Goal: Transaction & Acquisition: Obtain resource

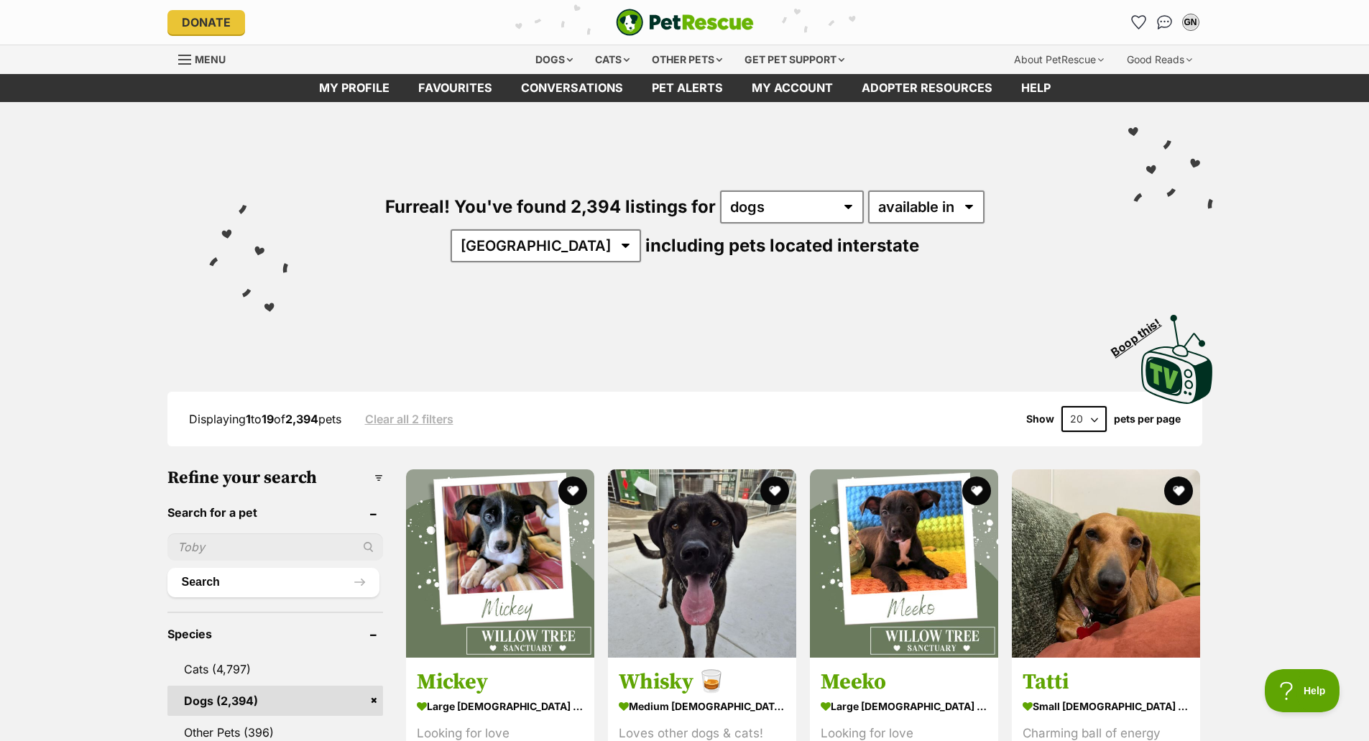
click at [106, 266] on div "Furreal! You've found 2,394 listings for any type of pet cats dogs other pets a…" at bounding box center [684, 254] width 1369 height 305
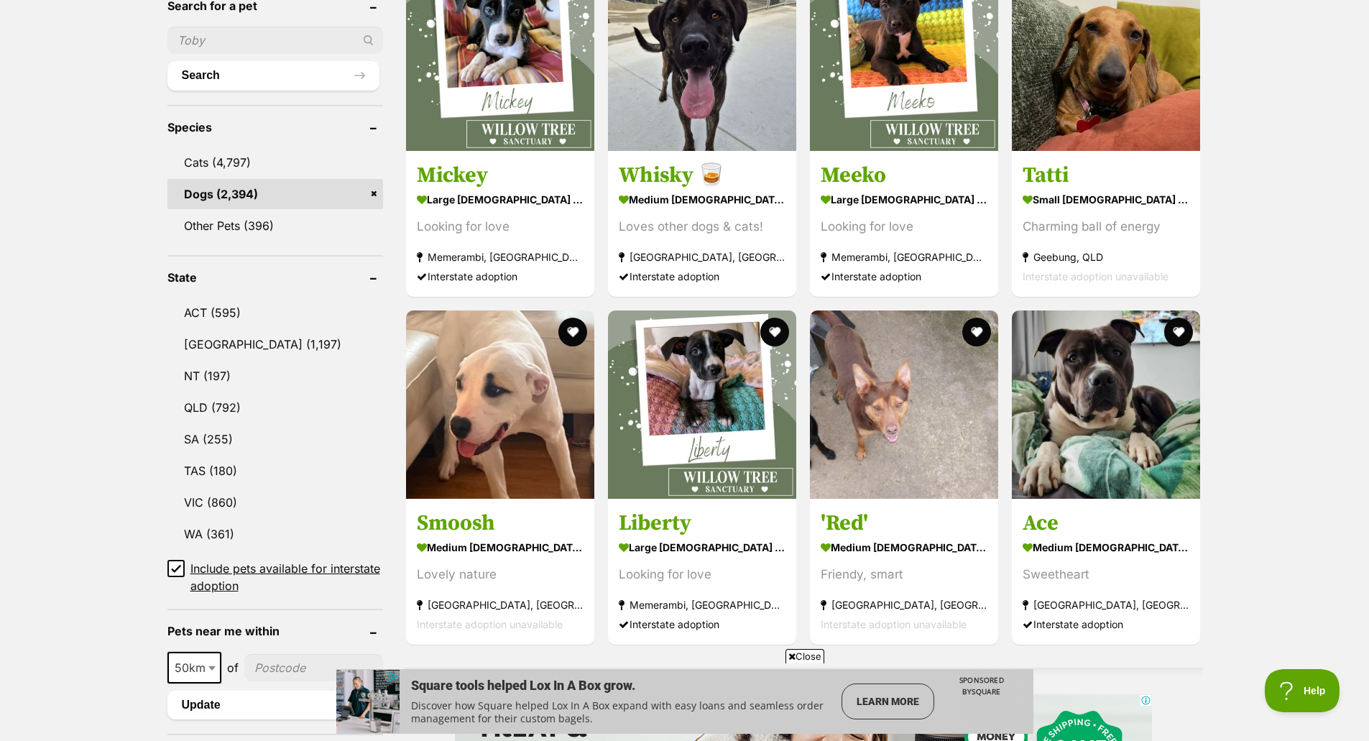
scroll to position [573, 0]
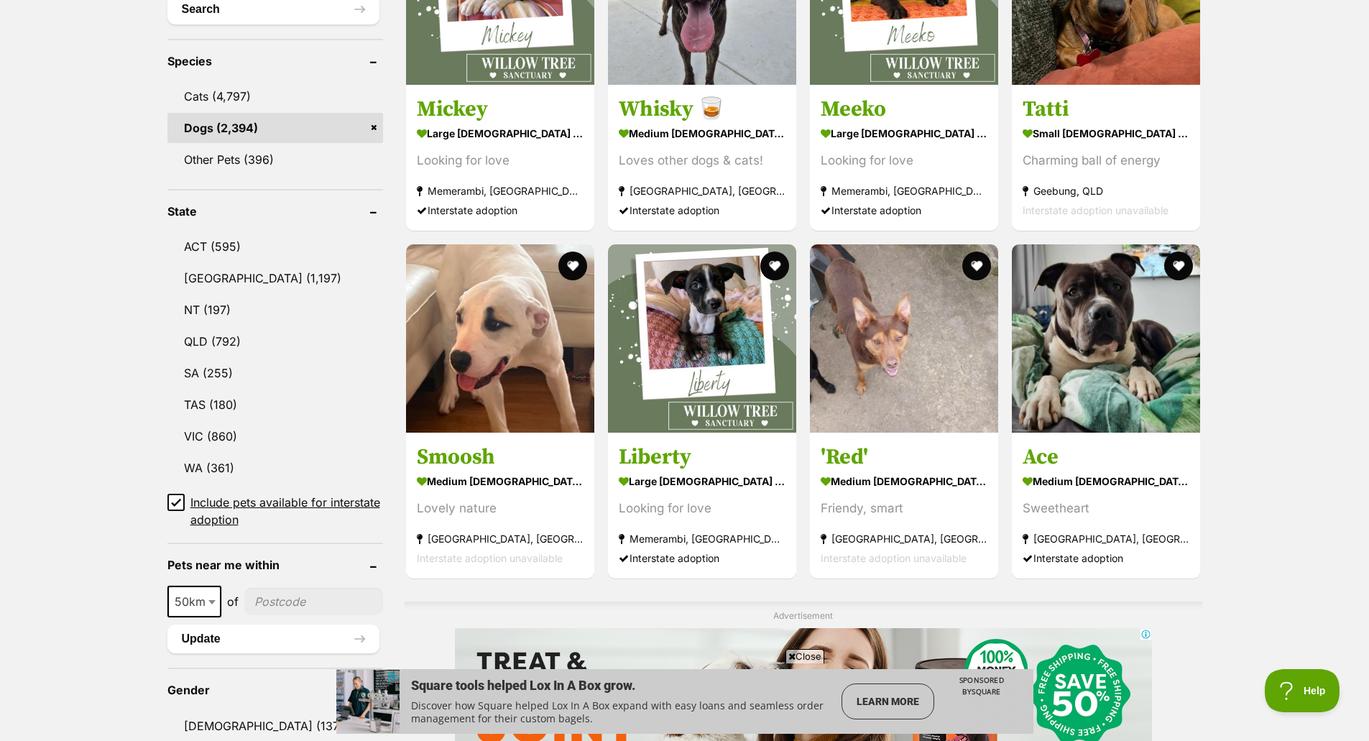
click at [174, 498] on icon at bounding box center [176, 502] width 10 height 10
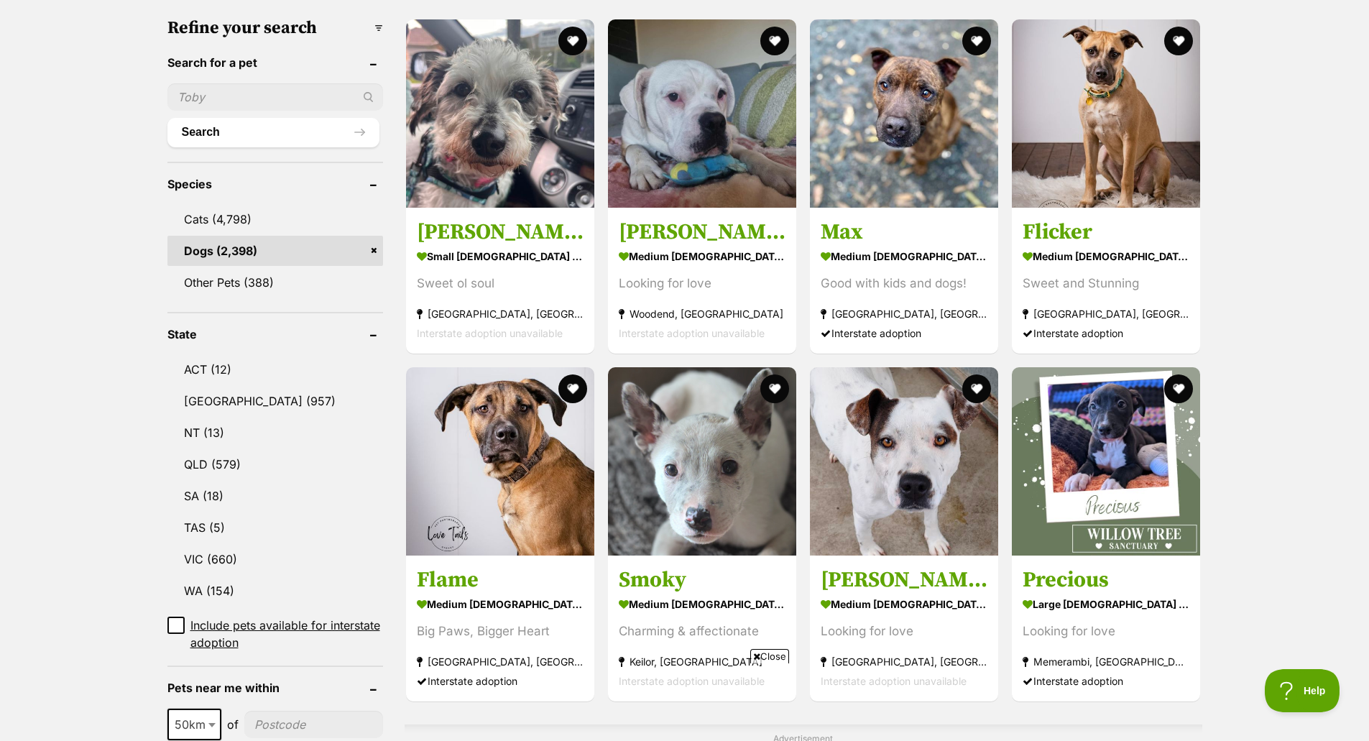
scroll to position [509, 0]
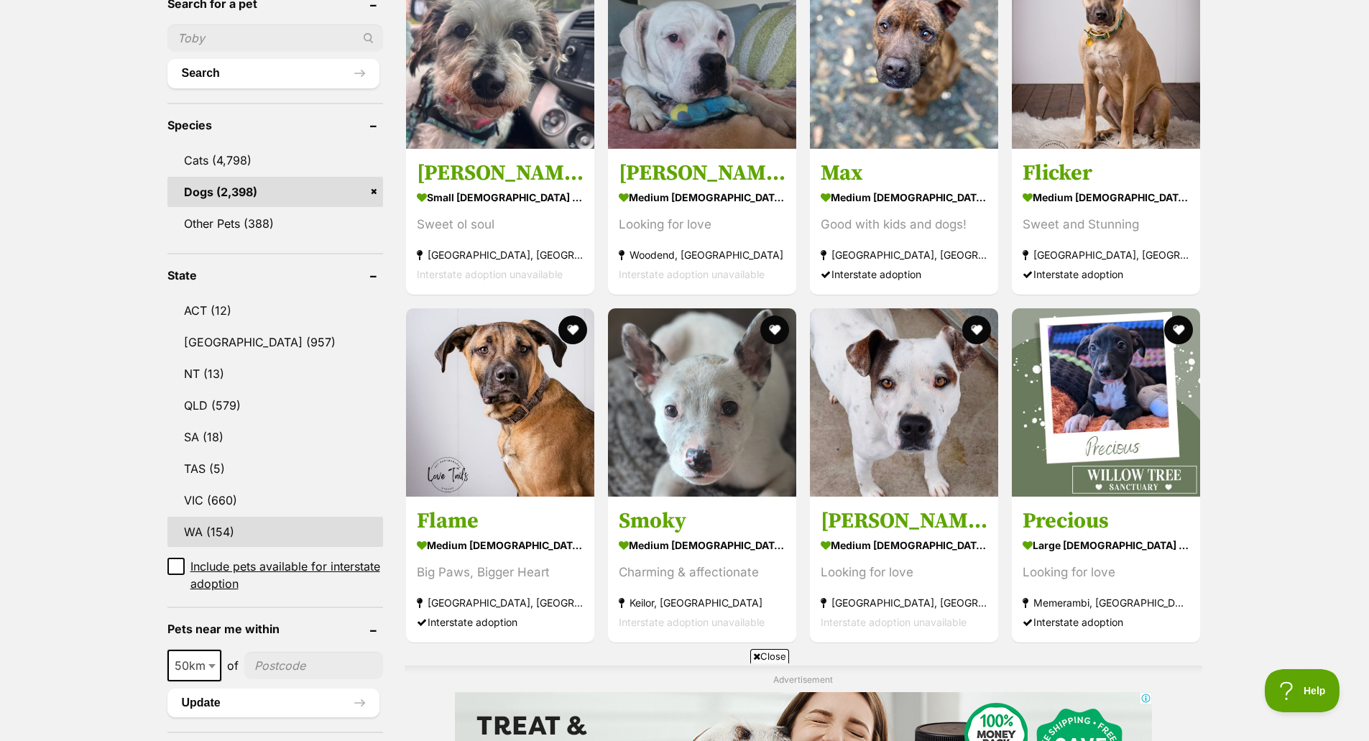
click at [205, 517] on link "WA (154)" at bounding box center [275, 532] width 216 height 30
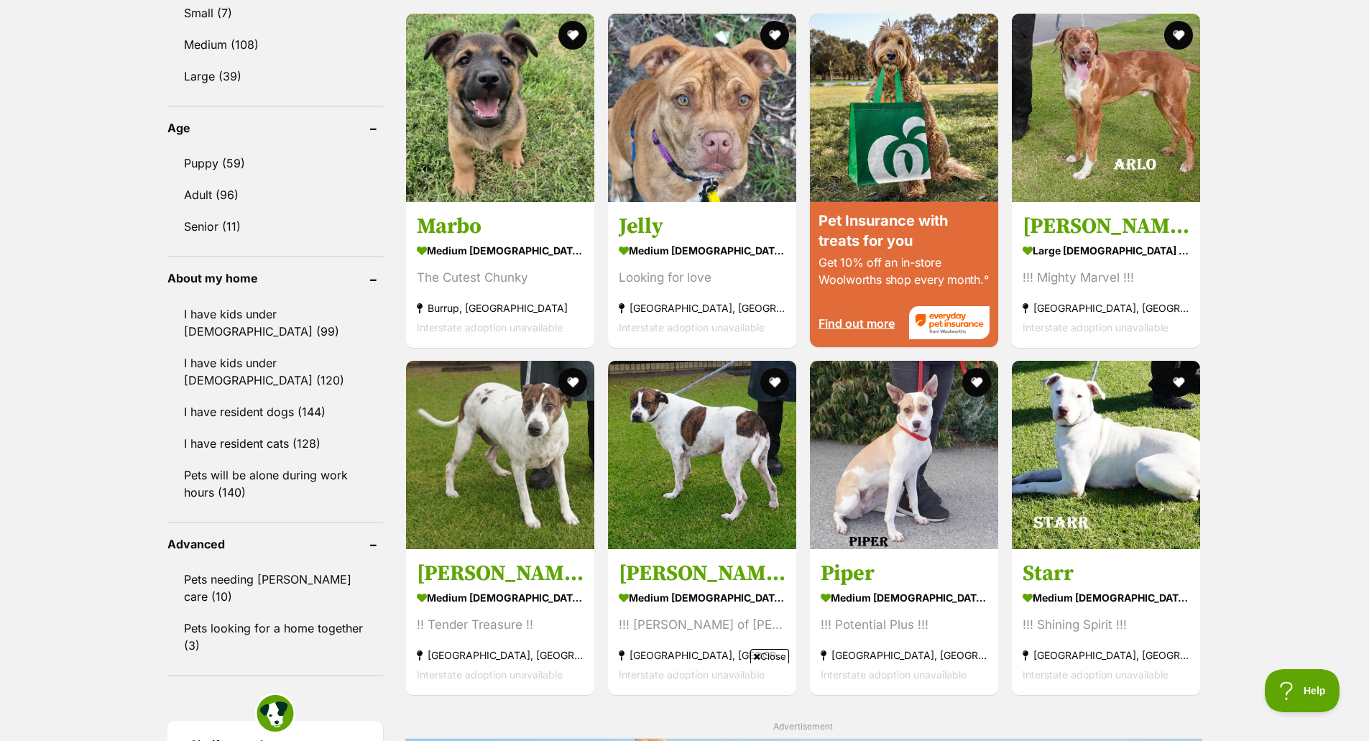
scroll to position [1366, 0]
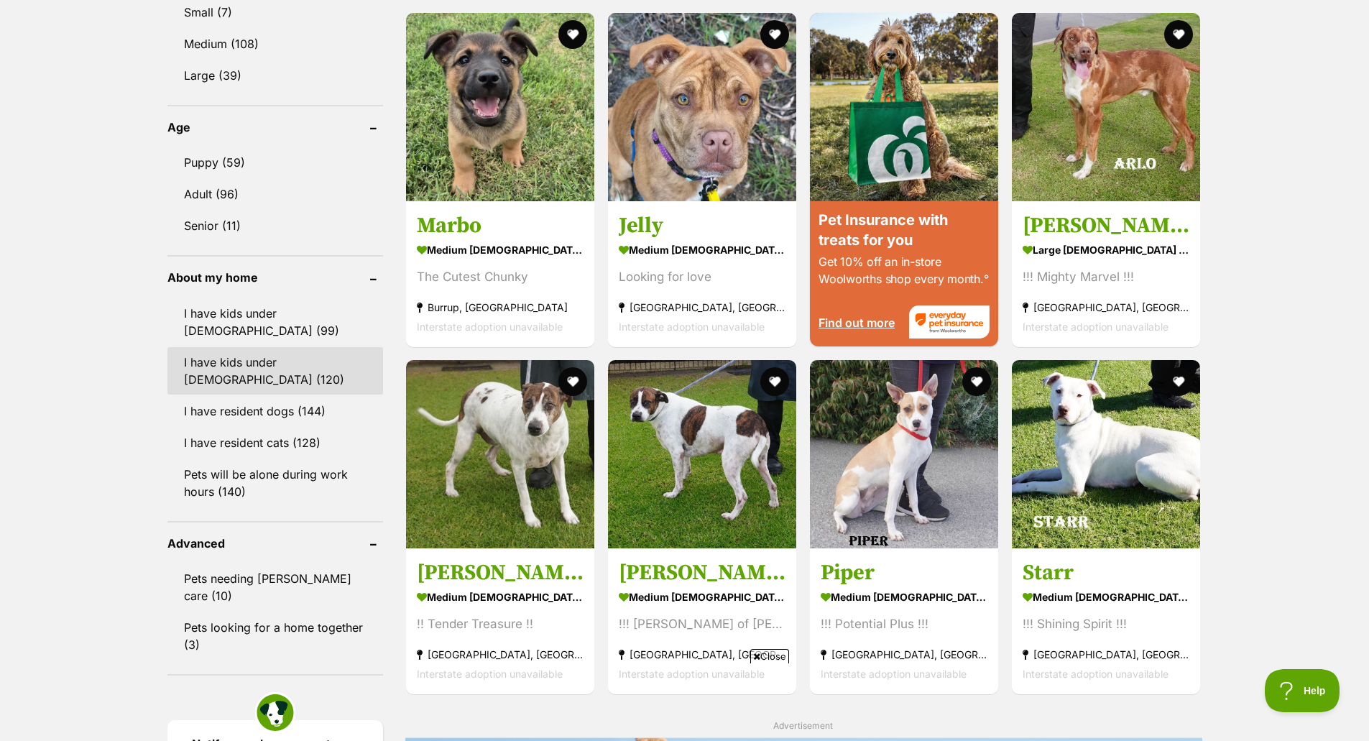
click at [310, 354] on link "I have kids under 12 years old (120)" at bounding box center [275, 370] width 216 height 47
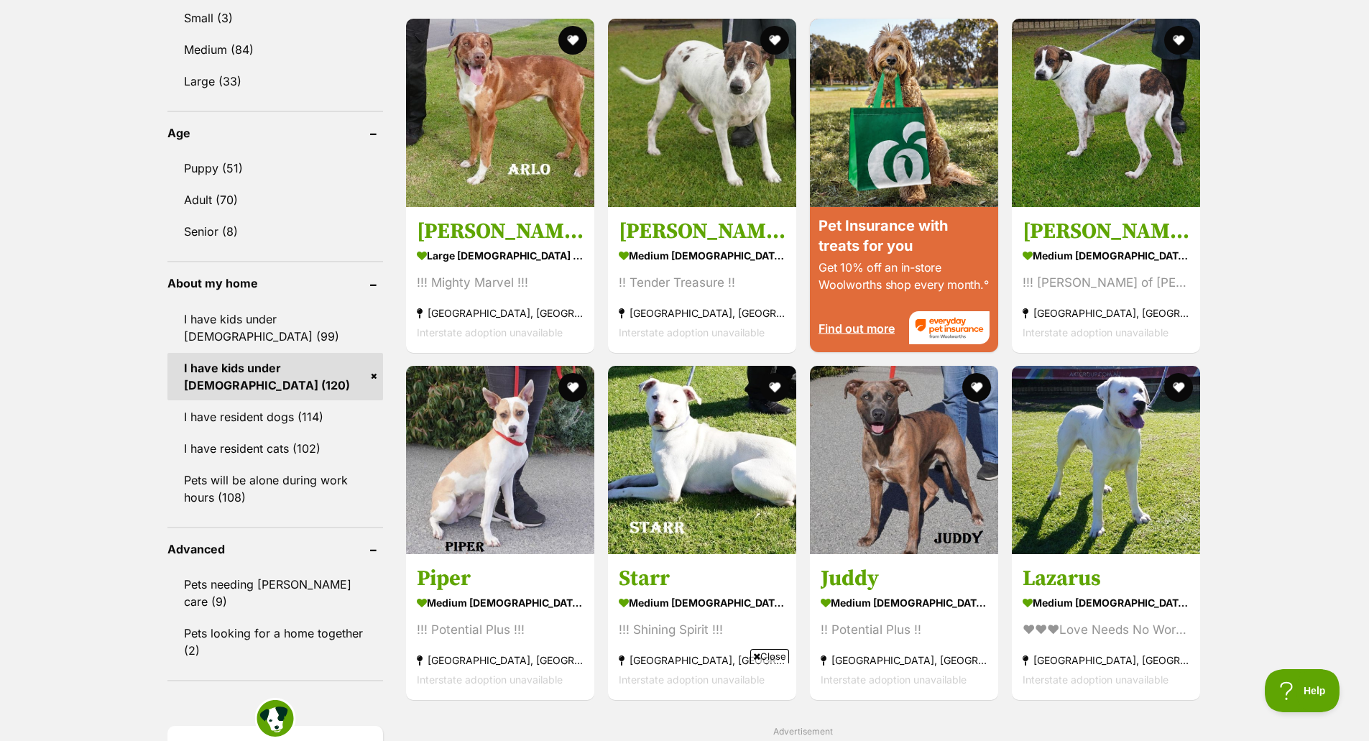
scroll to position [1395, 0]
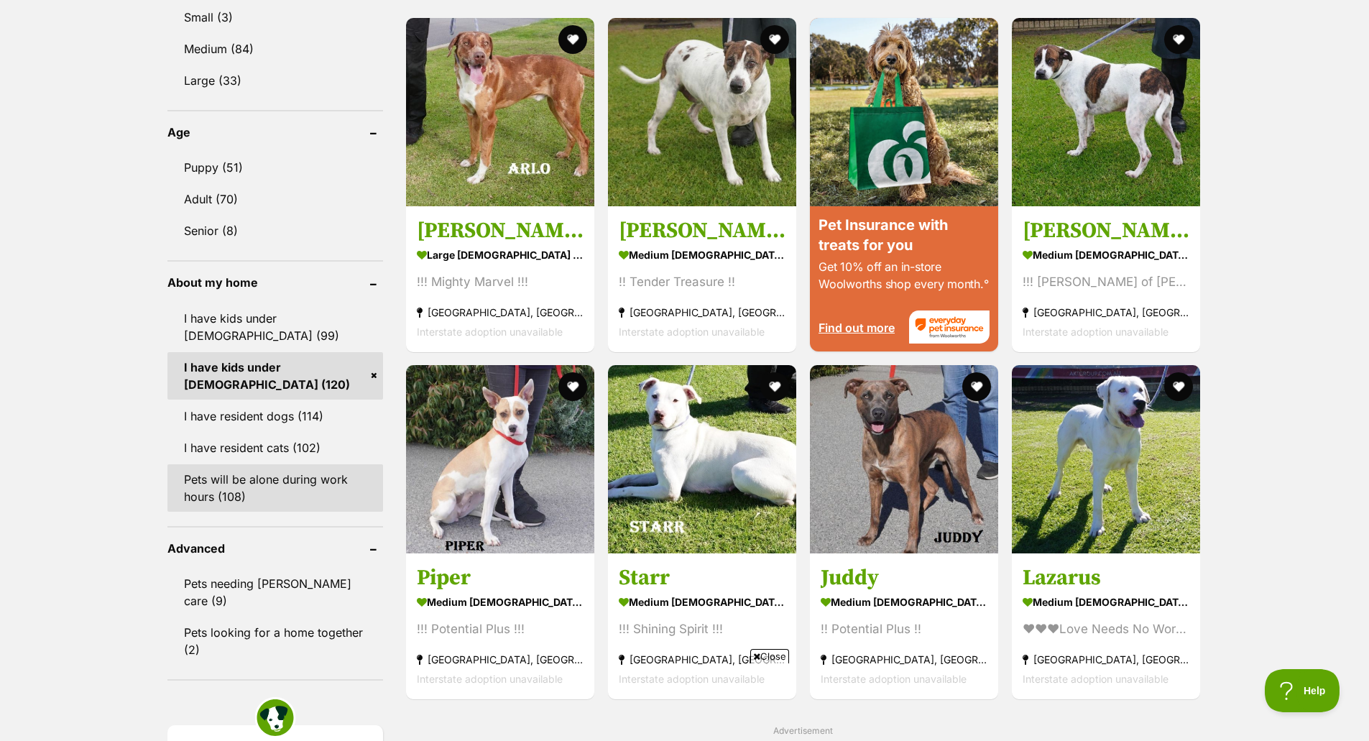
click at [222, 478] on link "Pets will be alone during work hours (108)" at bounding box center [275, 487] width 216 height 47
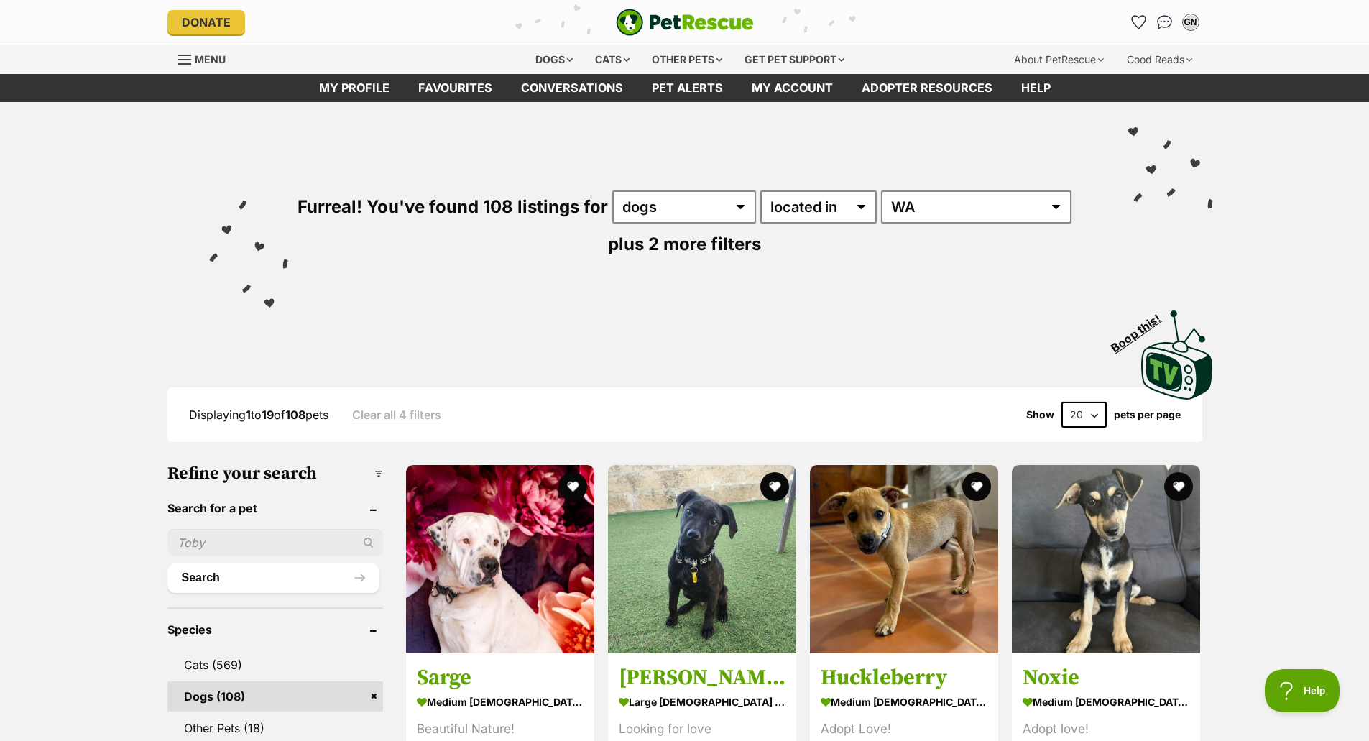
click at [1080, 414] on select "20 40 60" at bounding box center [1083, 415] width 45 height 26
select select "60"
click at [1061, 402] on select "20 40 60" at bounding box center [1083, 415] width 45 height 26
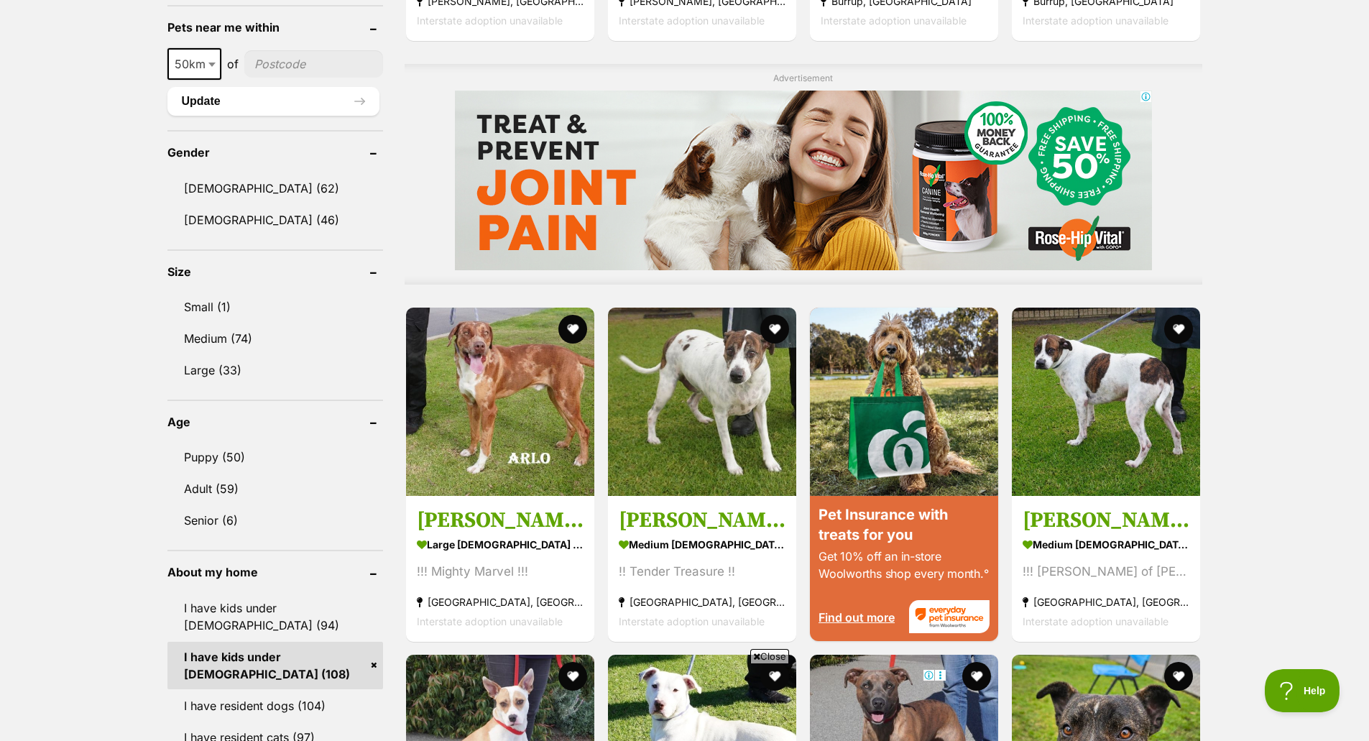
scroll to position [1104, 0]
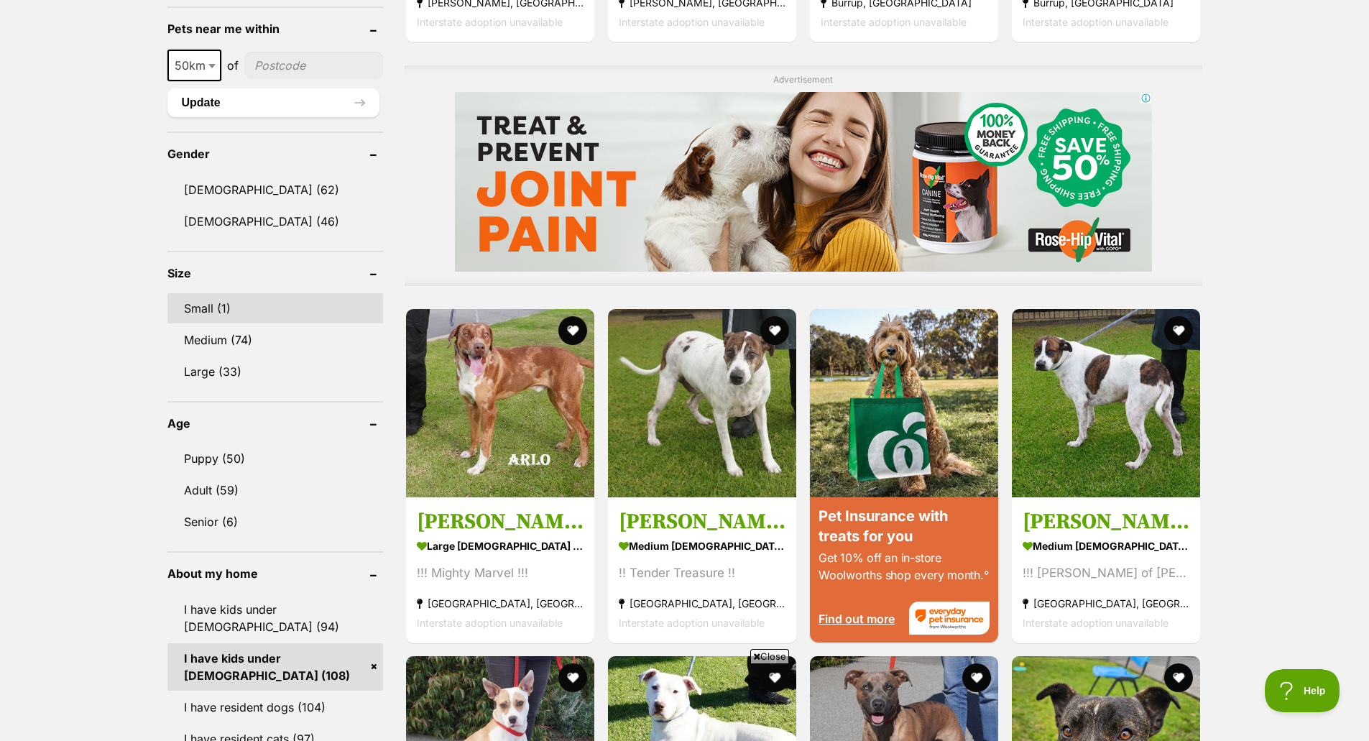
click at [206, 306] on link "Small (1)" at bounding box center [275, 308] width 216 height 30
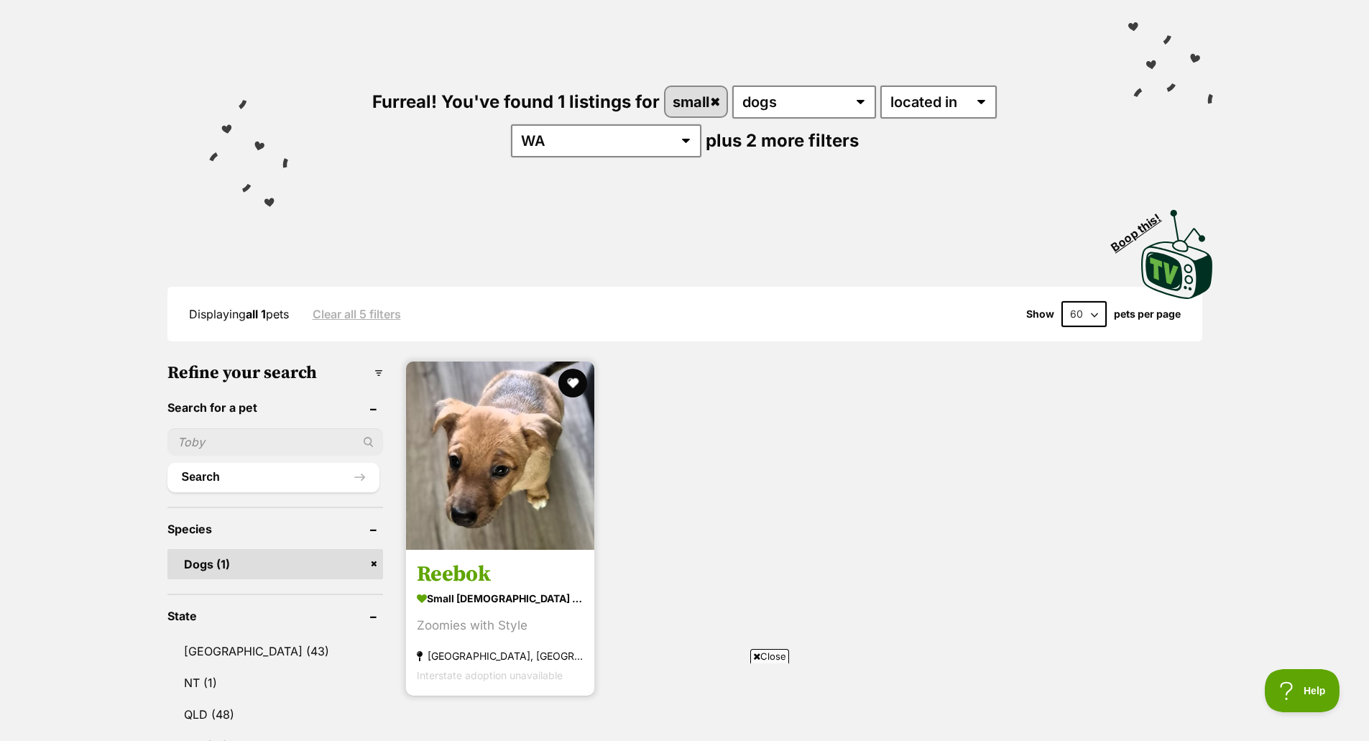
click at [463, 579] on h3 "Reebok" at bounding box center [500, 573] width 167 height 27
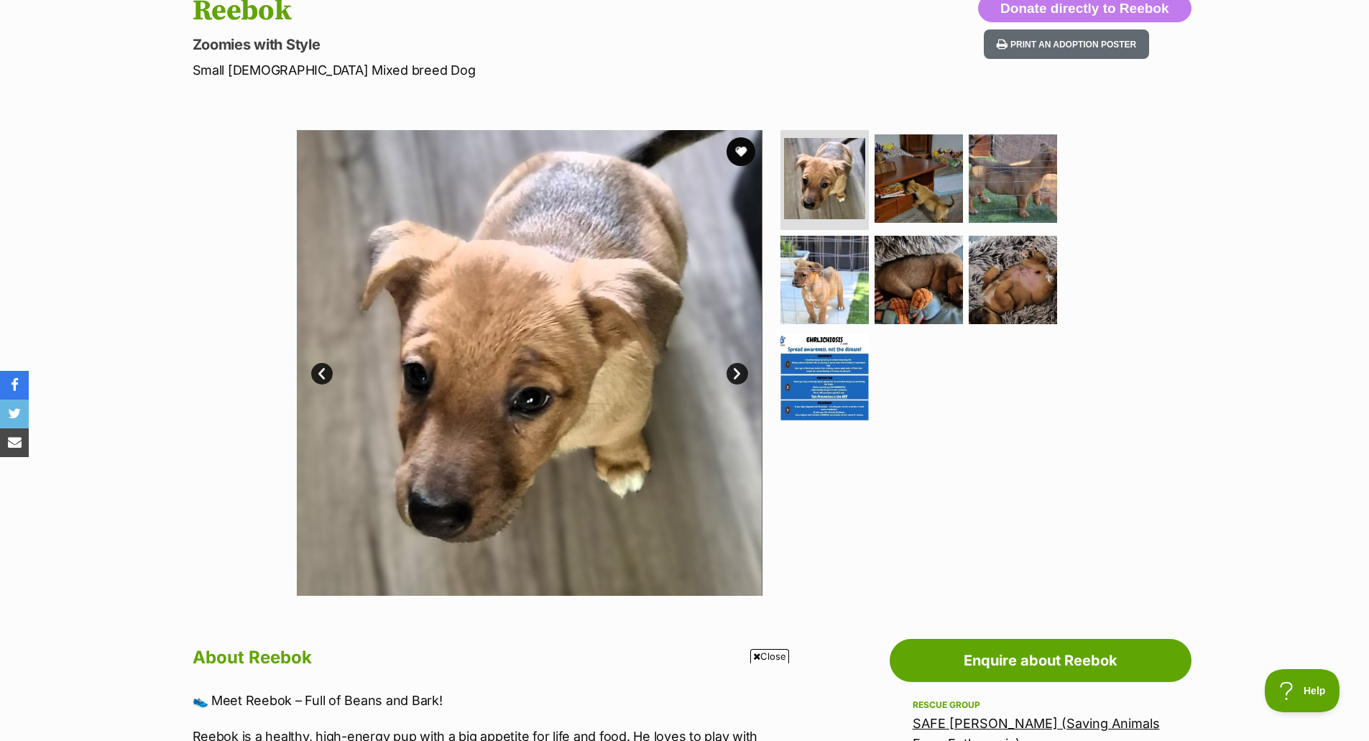
scroll to position [152, 0]
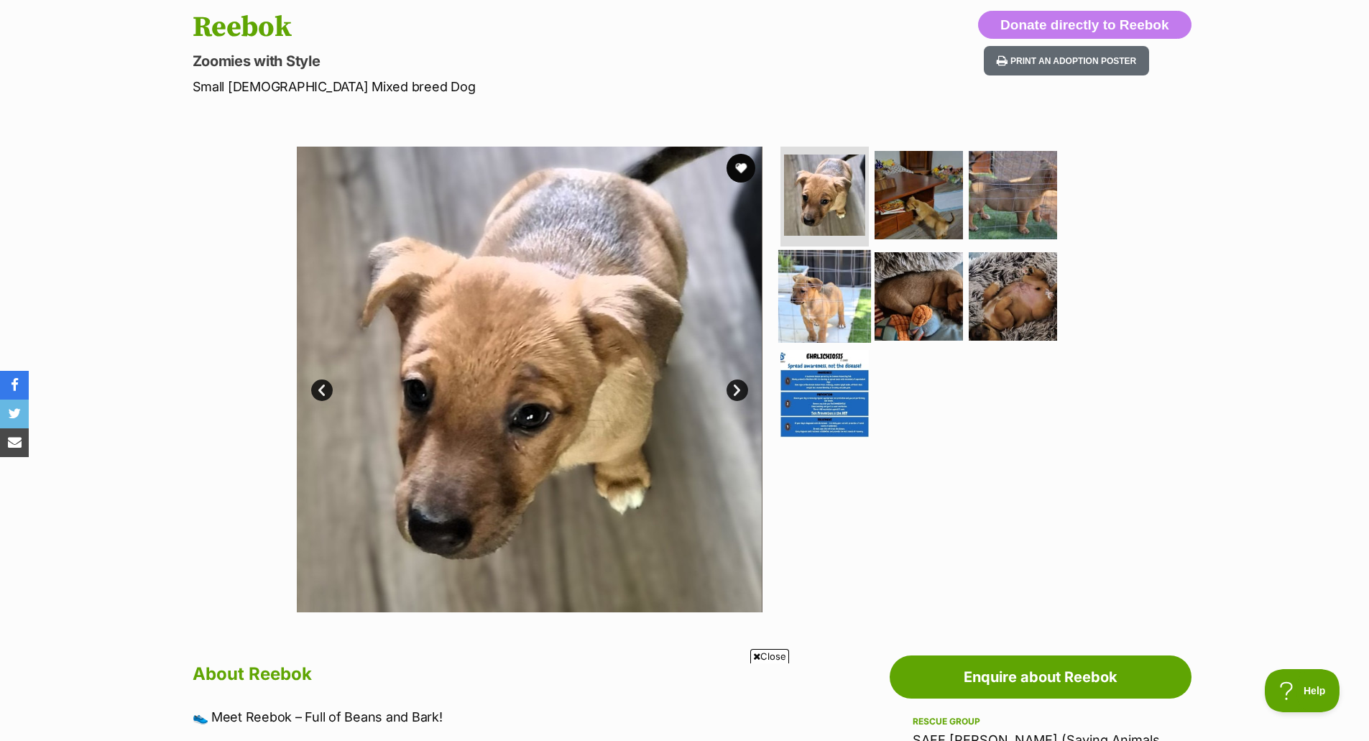
click at [805, 290] on img at bounding box center [824, 296] width 93 height 93
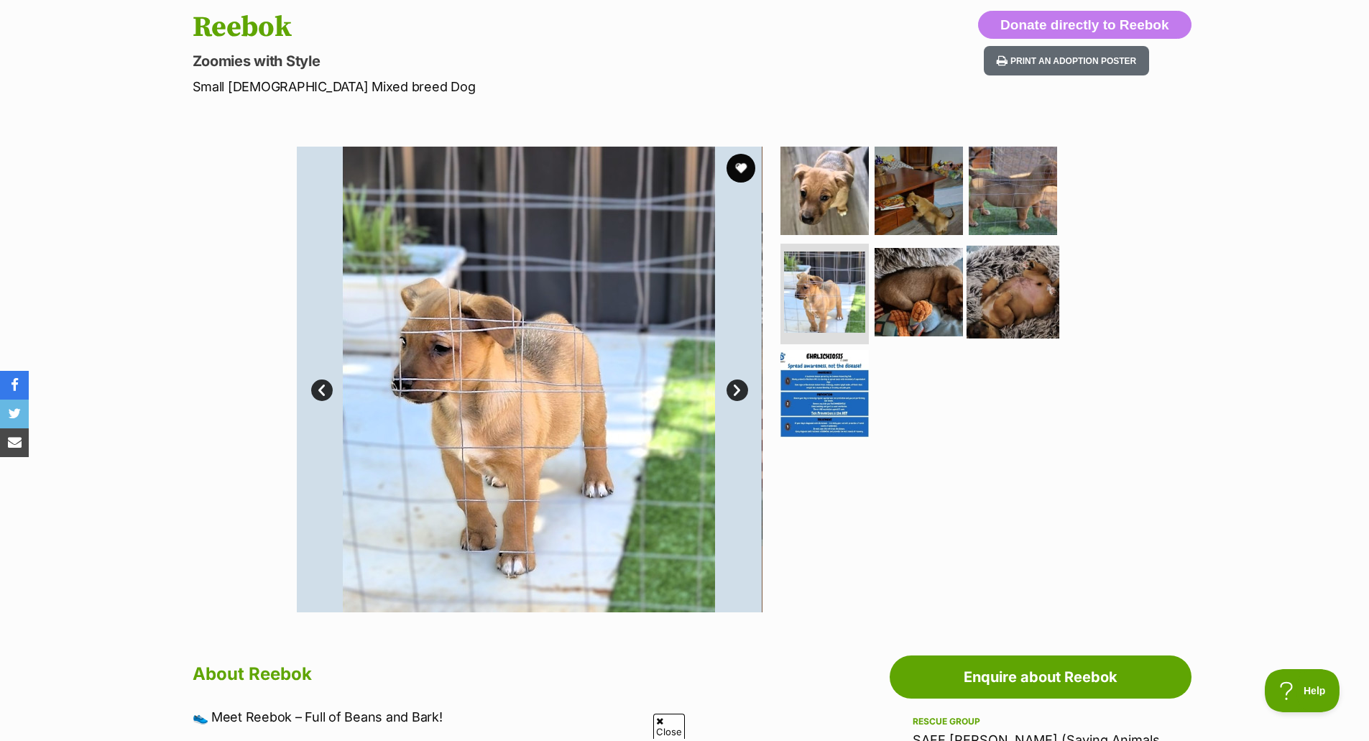
scroll to position [0, 0]
click at [1022, 289] on img at bounding box center [1012, 292] width 93 height 93
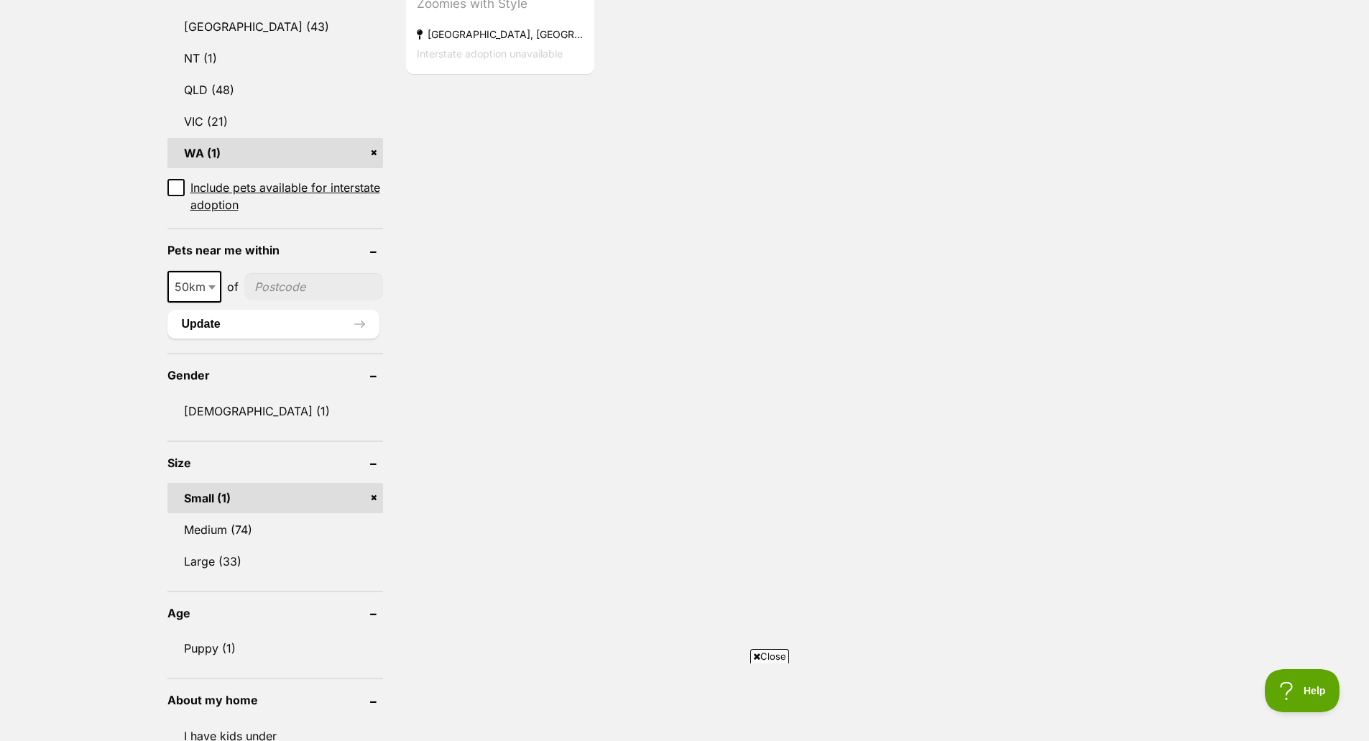
scroll to position [729, 0]
click at [373, 497] on link "Small (1)" at bounding box center [275, 499] width 216 height 30
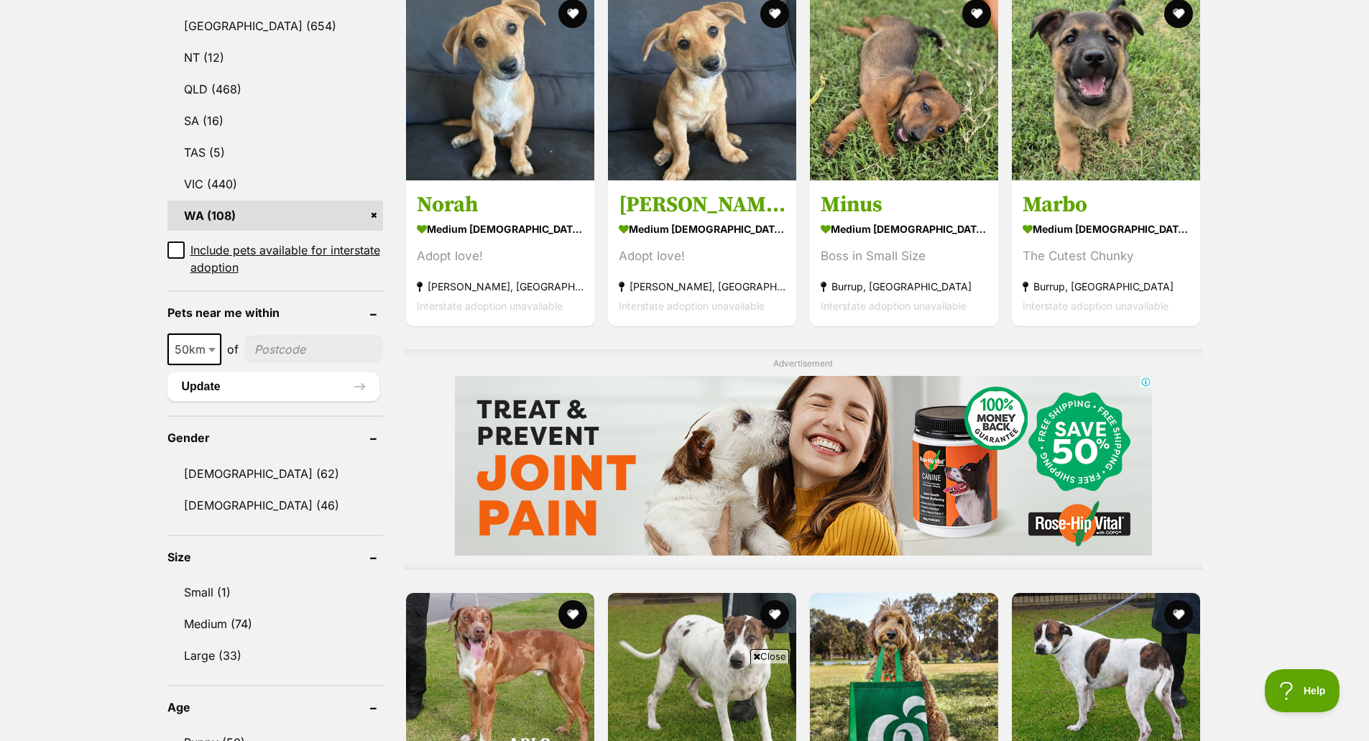
scroll to position [820, 0]
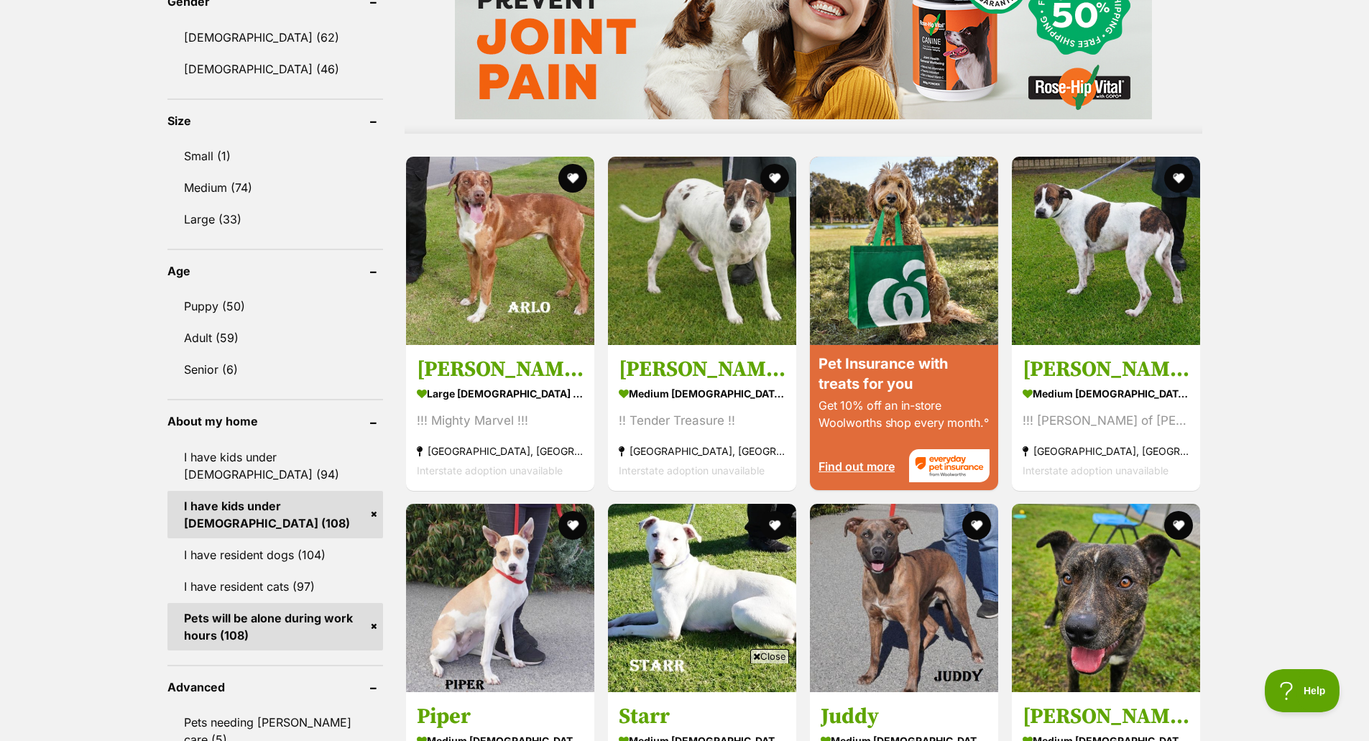
scroll to position [1255, 0]
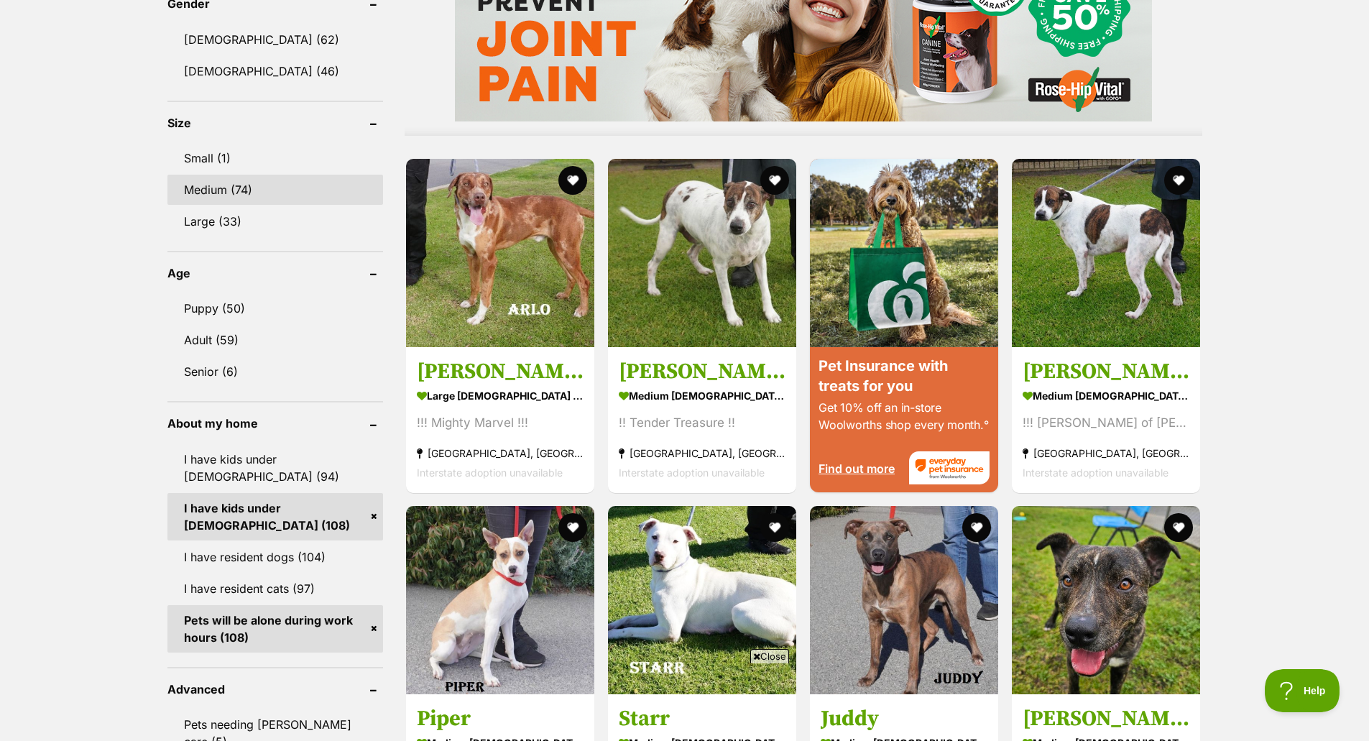
click at [211, 190] on link "Medium (74)" at bounding box center [275, 190] width 216 height 30
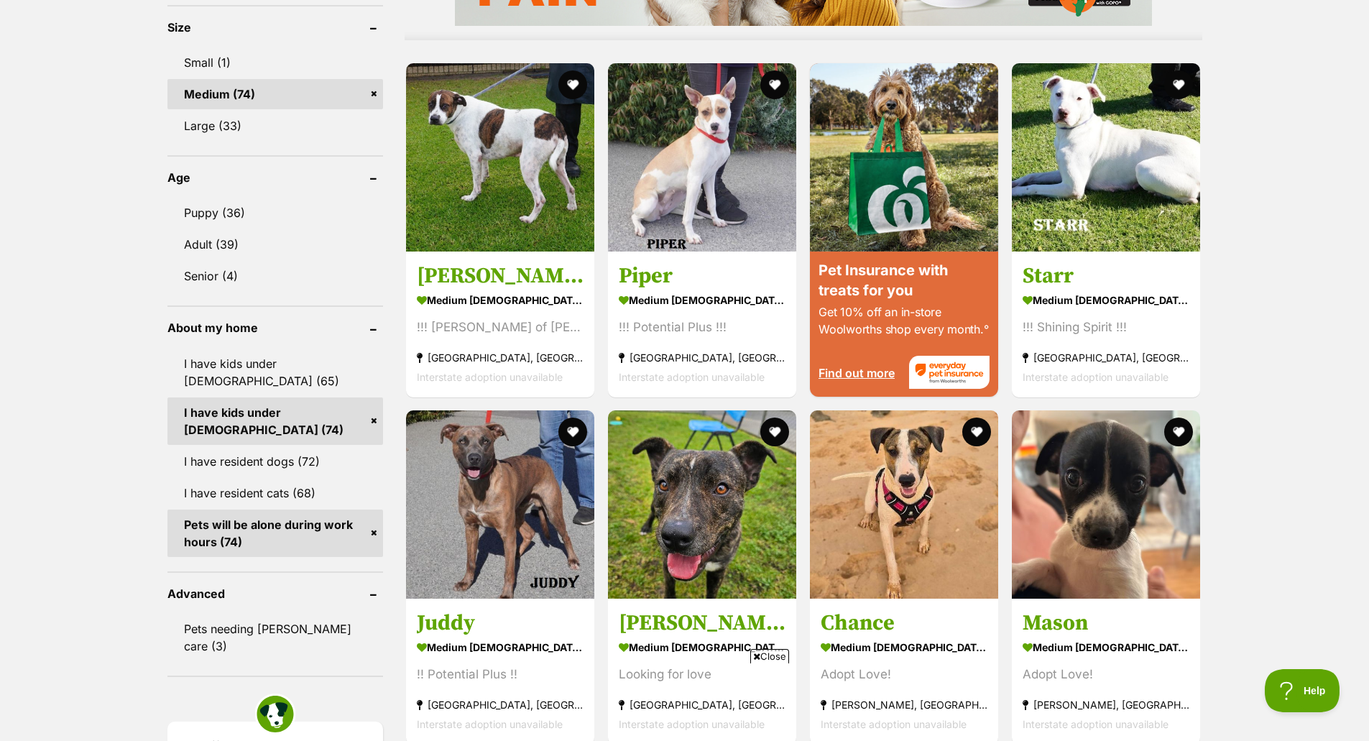
scroll to position [1355, 0]
